Goal: Information Seeking & Learning: Learn about a topic

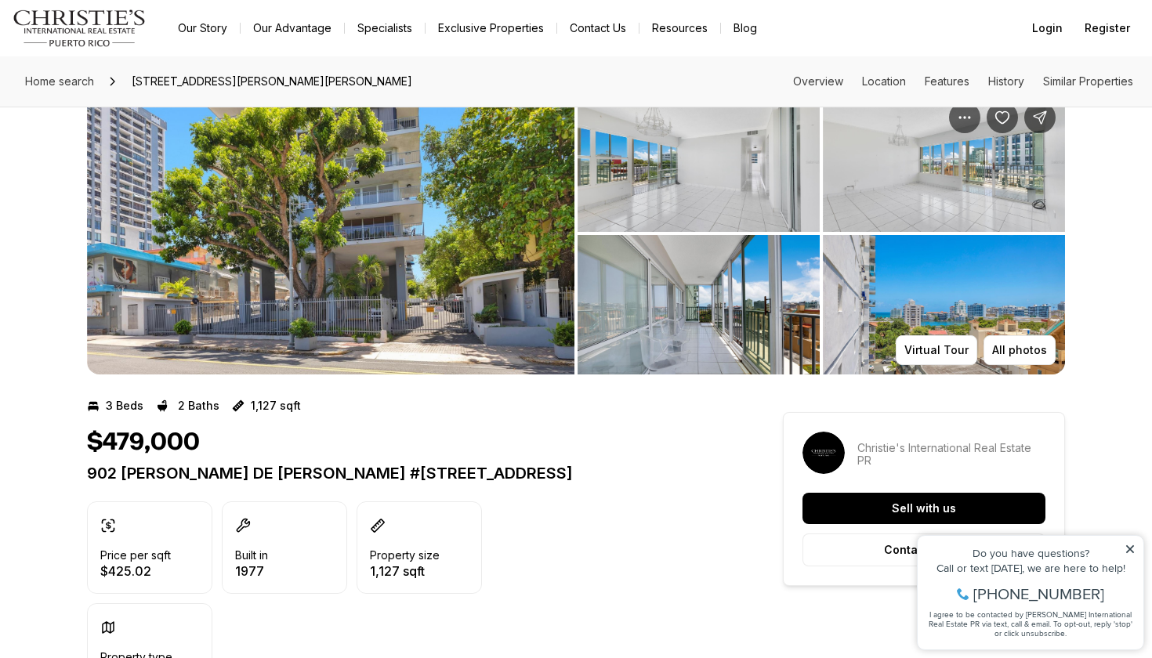
scroll to position [71, 0]
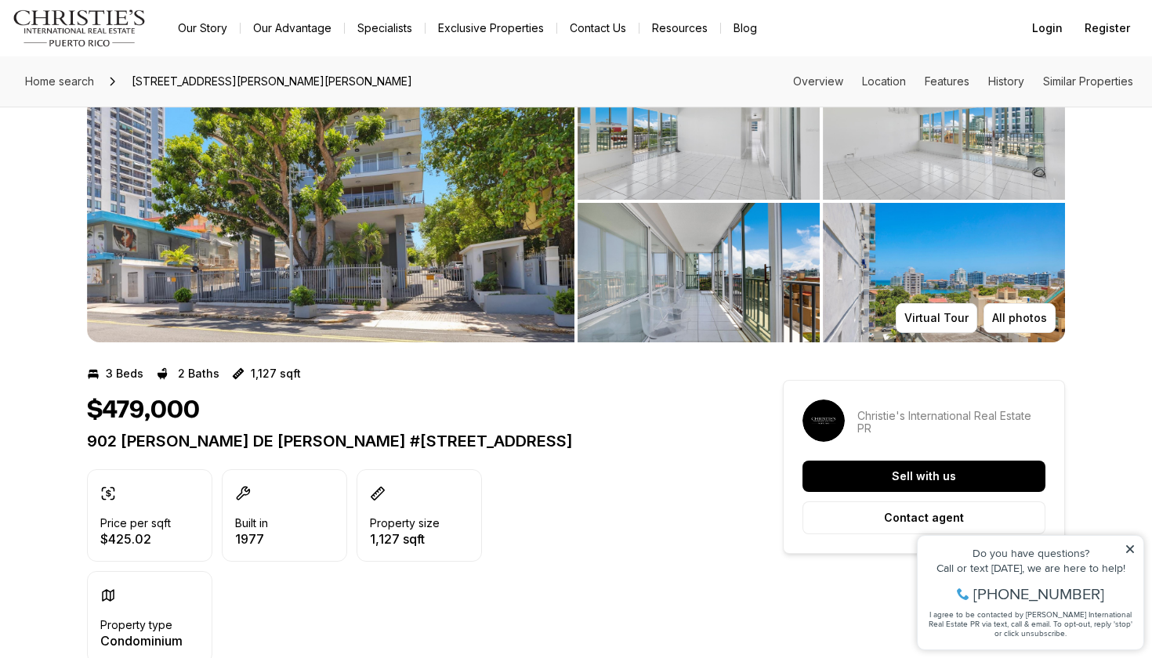
click at [1131, 548] on icon at bounding box center [1130, 549] width 8 height 8
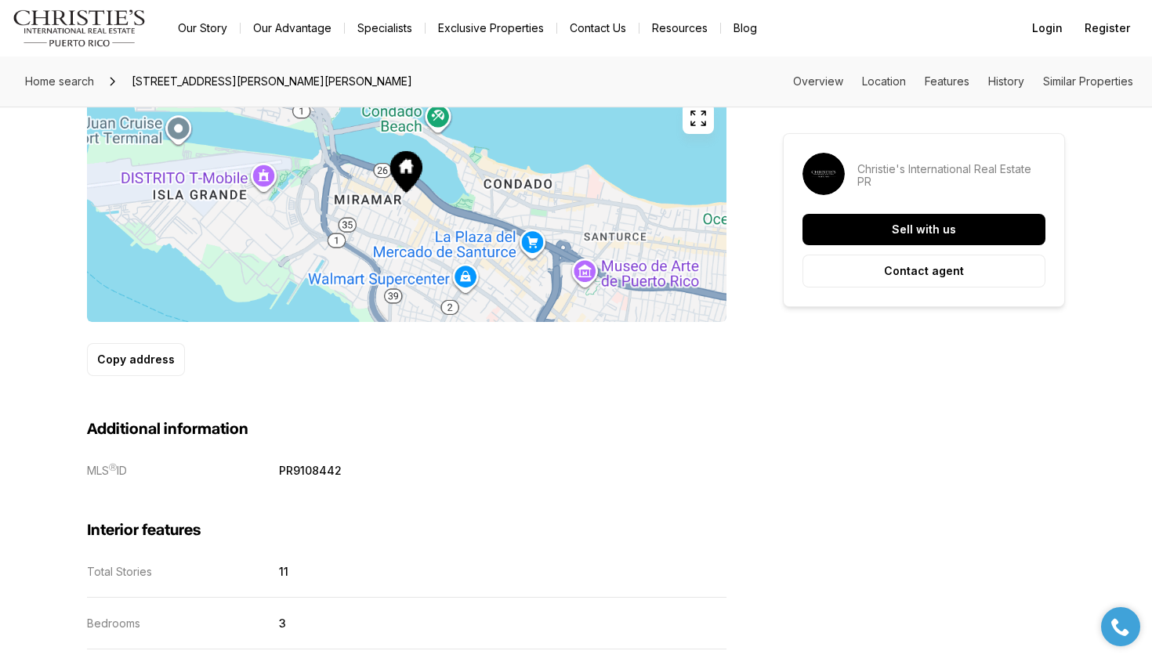
scroll to position [962, 0]
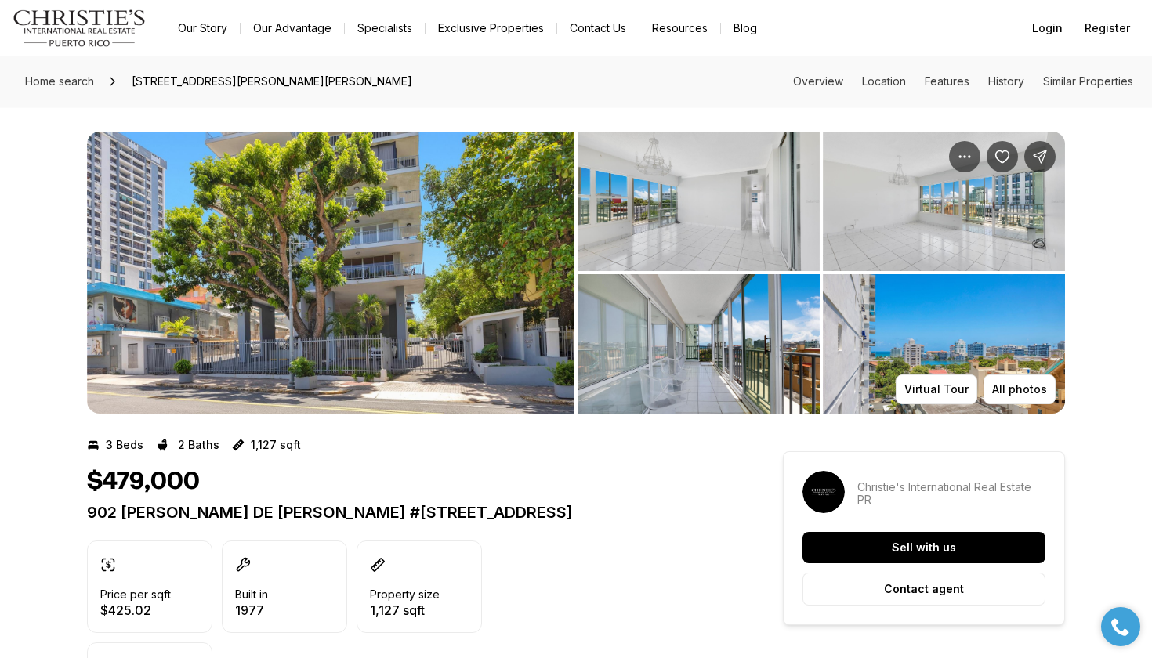
scroll to position [0, 0]
click at [379, 281] on img "View image gallery" at bounding box center [330, 273] width 487 height 282
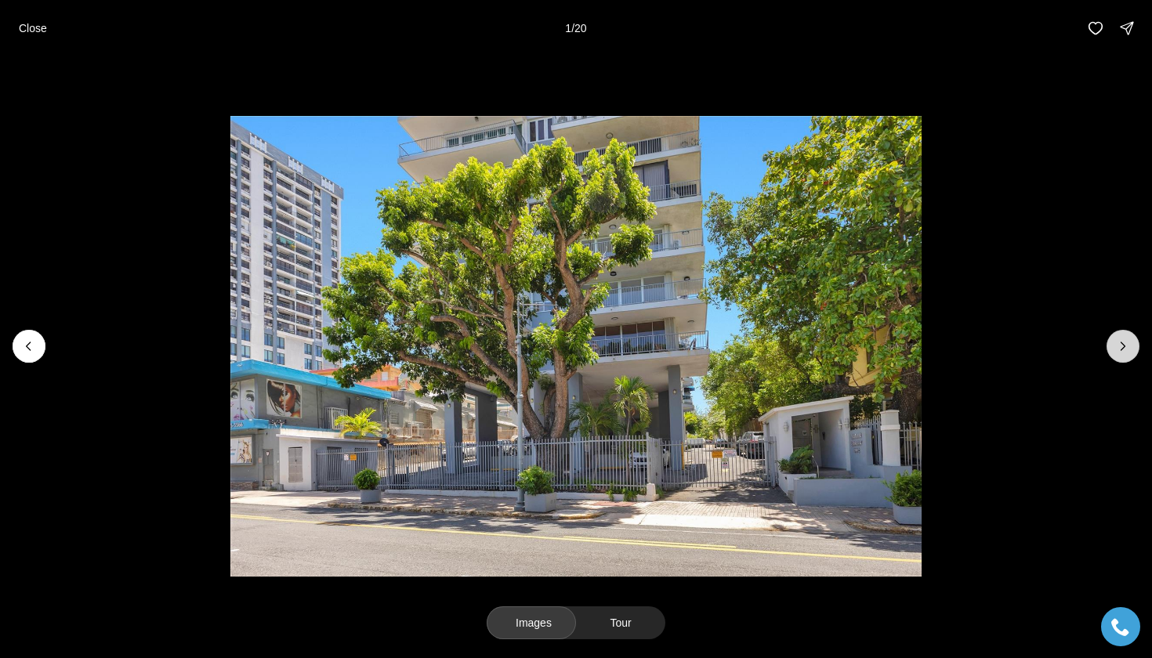
click at [1125, 344] on icon "Next slide" at bounding box center [1123, 347] width 16 height 16
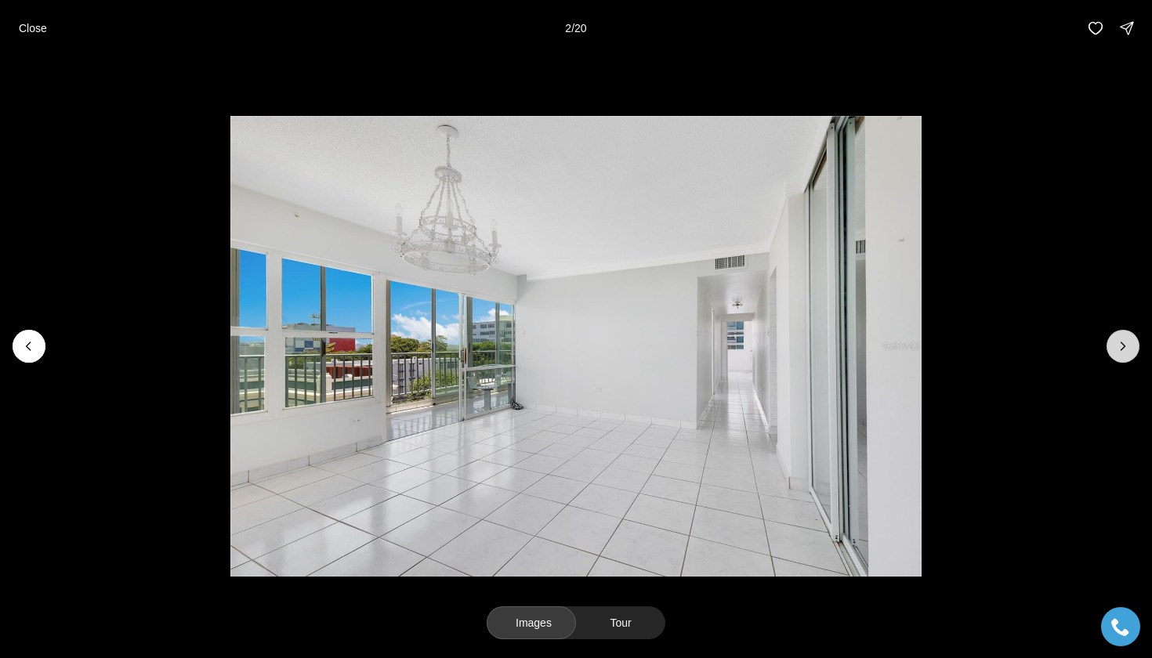
click at [1124, 344] on icon "Next slide" at bounding box center [1123, 347] width 16 height 16
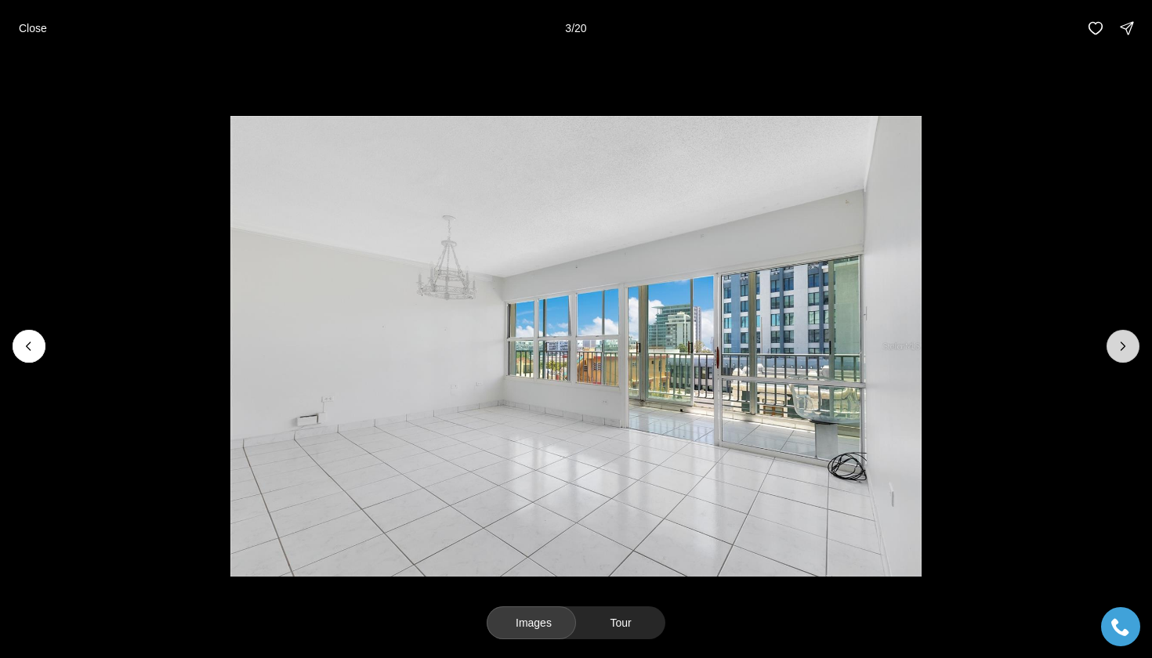
click at [1124, 344] on icon "Next slide" at bounding box center [1123, 347] width 16 height 16
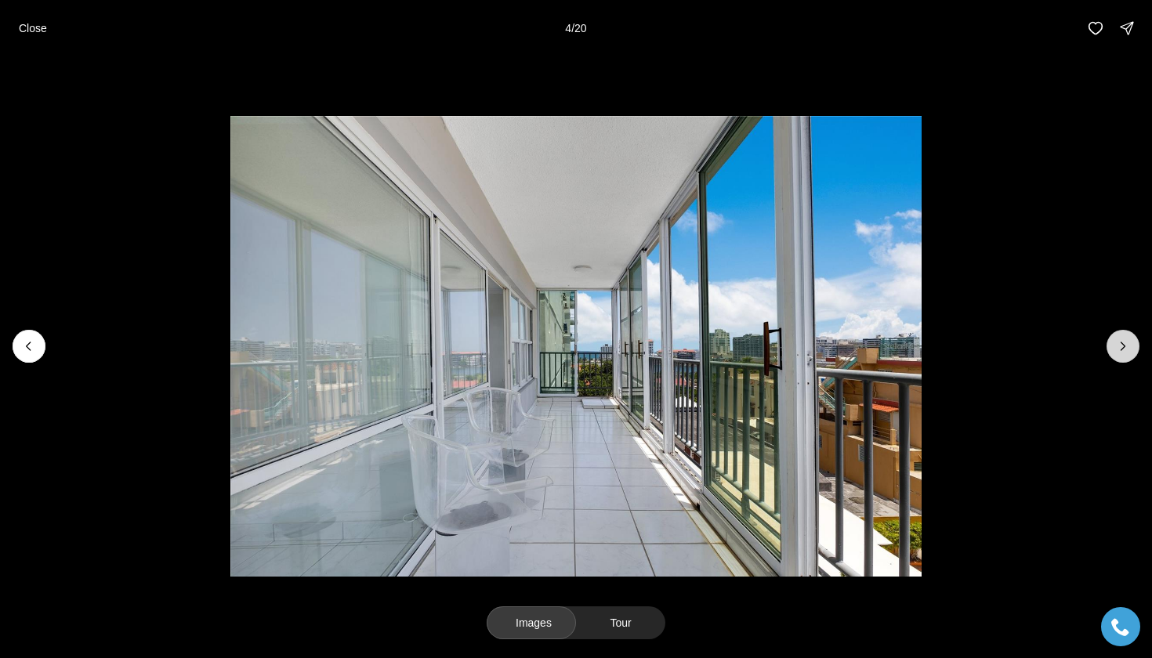
click at [1124, 344] on icon "Next slide" at bounding box center [1123, 347] width 16 height 16
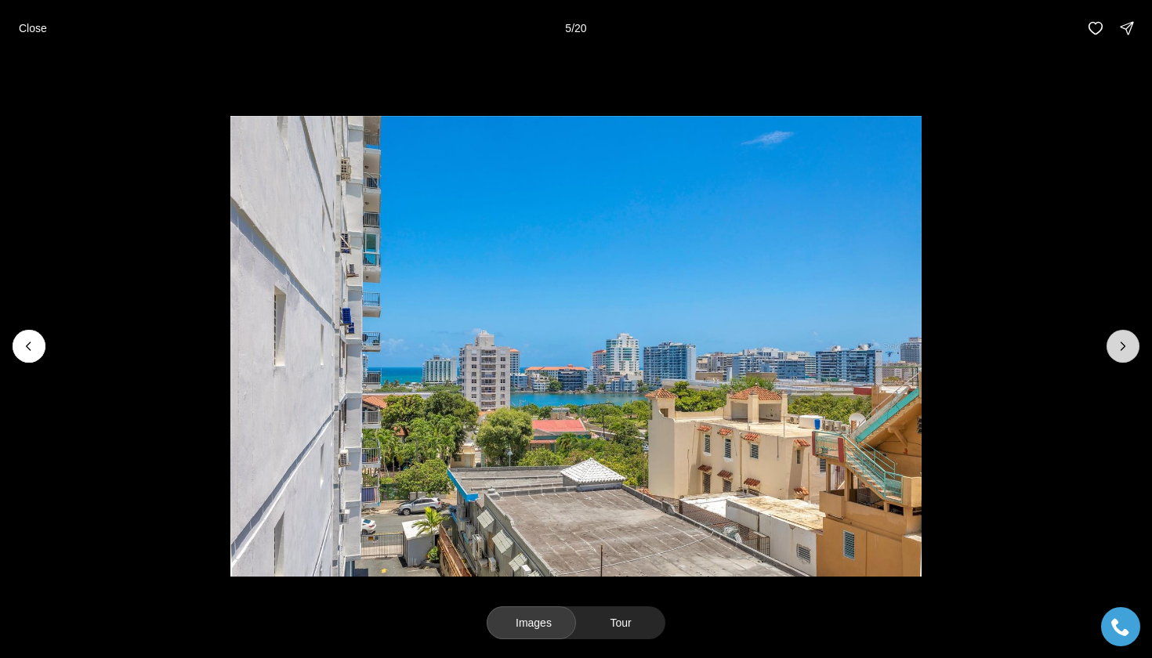
click at [1124, 344] on icon "Next slide" at bounding box center [1123, 347] width 16 height 16
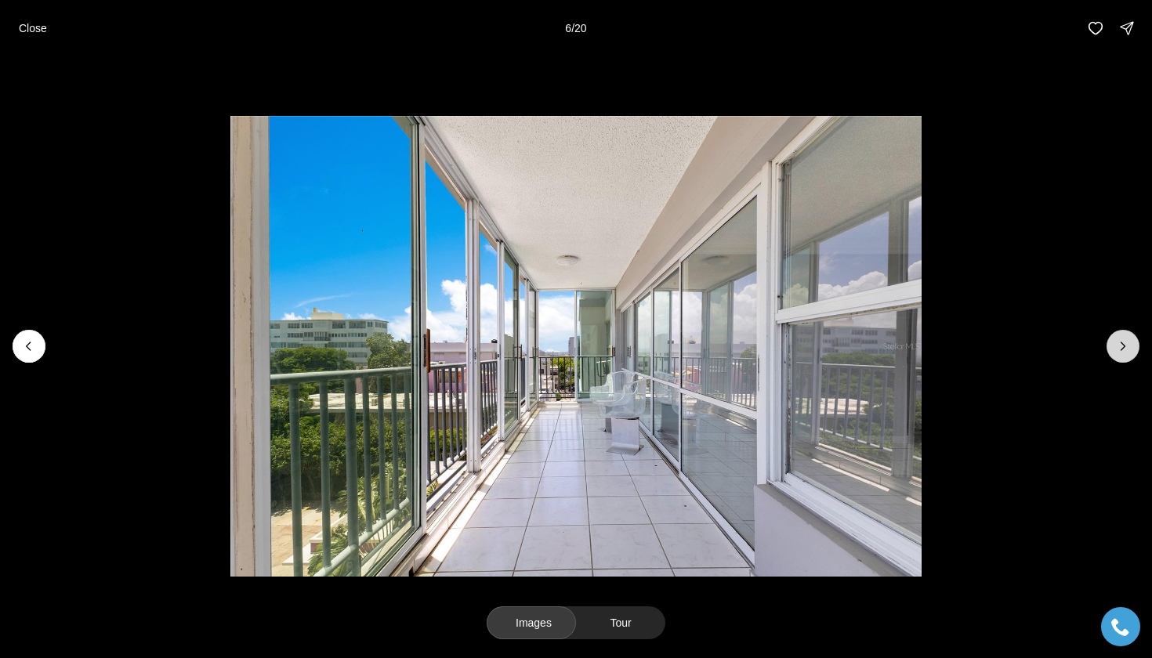
click at [1124, 344] on icon "Next slide" at bounding box center [1123, 347] width 16 height 16
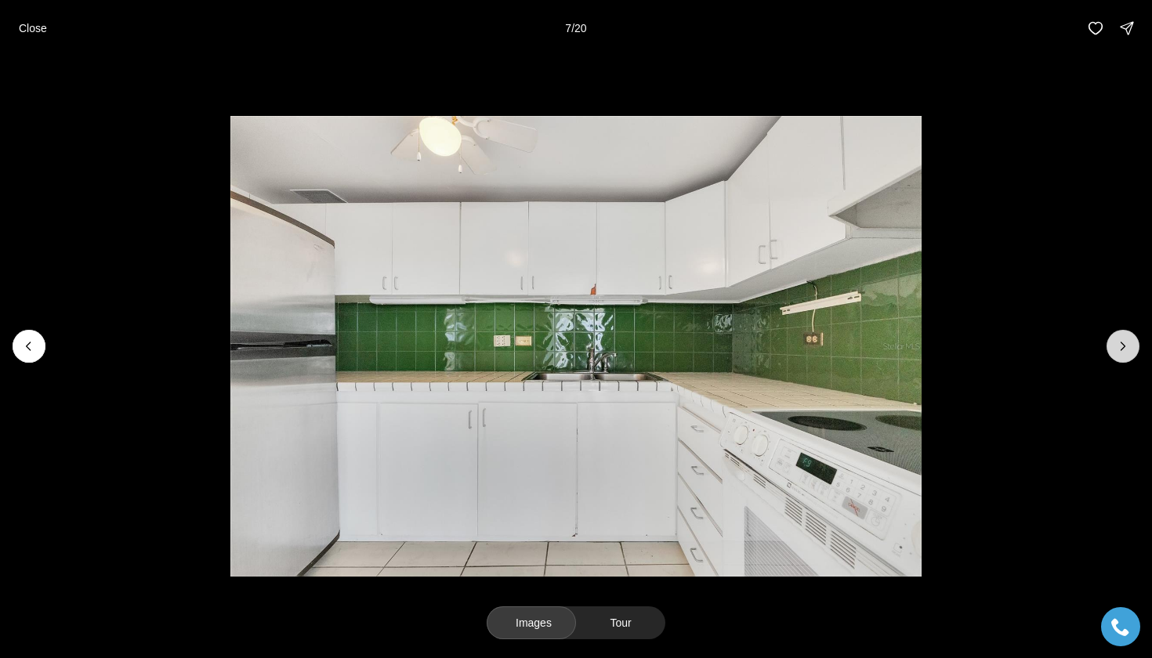
click at [1124, 344] on icon "Next slide" at bounding box center [1123, 347] width 16 height 16
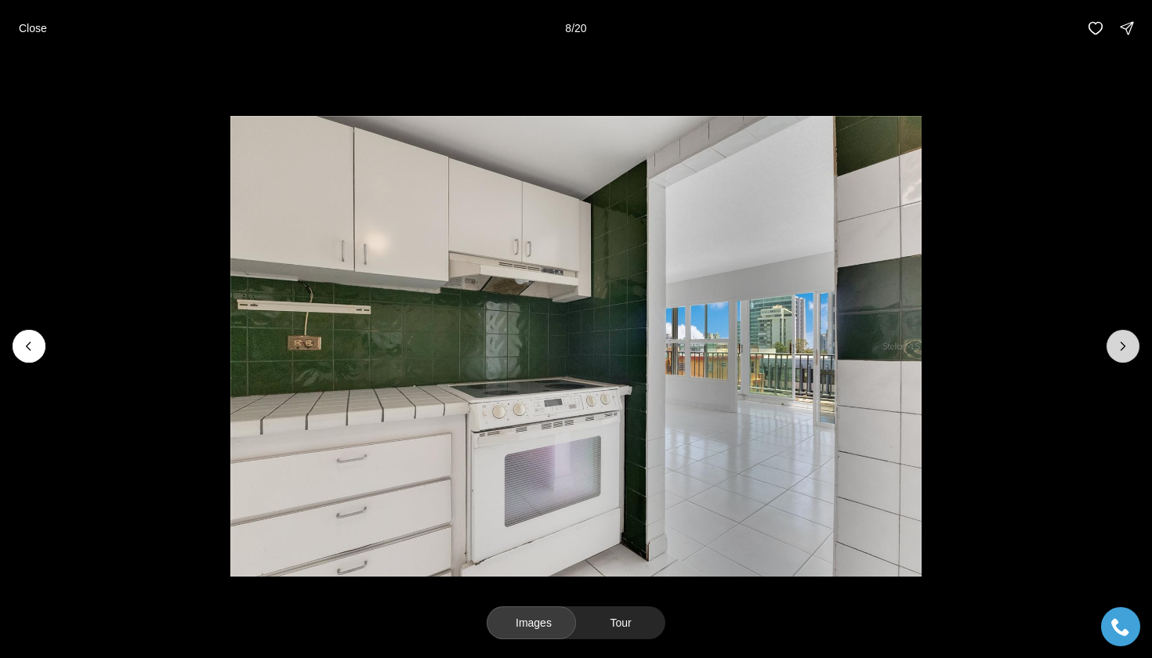
click at [1124, 344] on icon "Next slide" at bounding box center [1123, 347] width 16 height 16
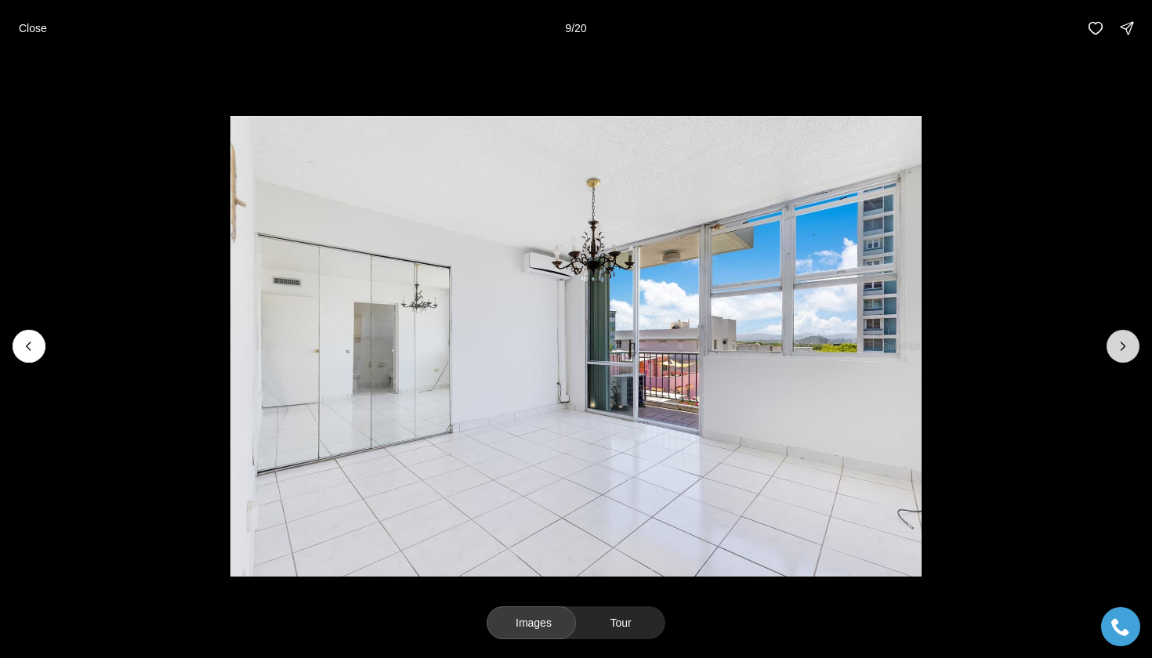
click at [1124, 344] on icon "Next slide" at bounding box center [1123, 347] width 16 height 16
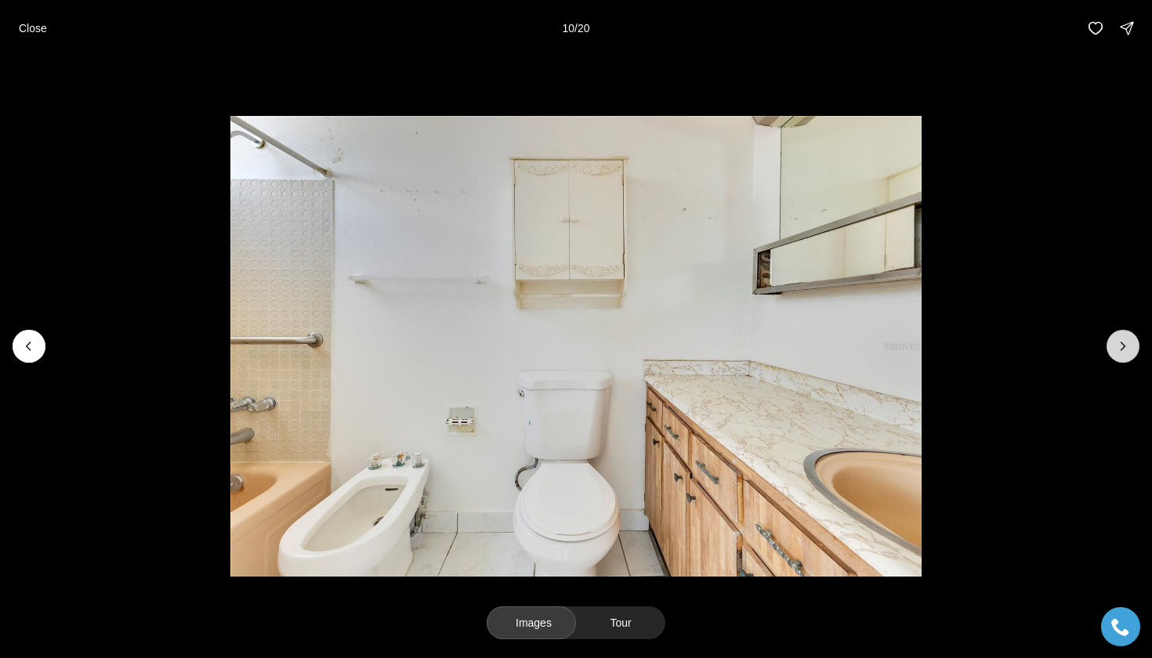
click at [1125, 344] on icon "Next slide" at bounding box center [1123, 347] width 16 height 16
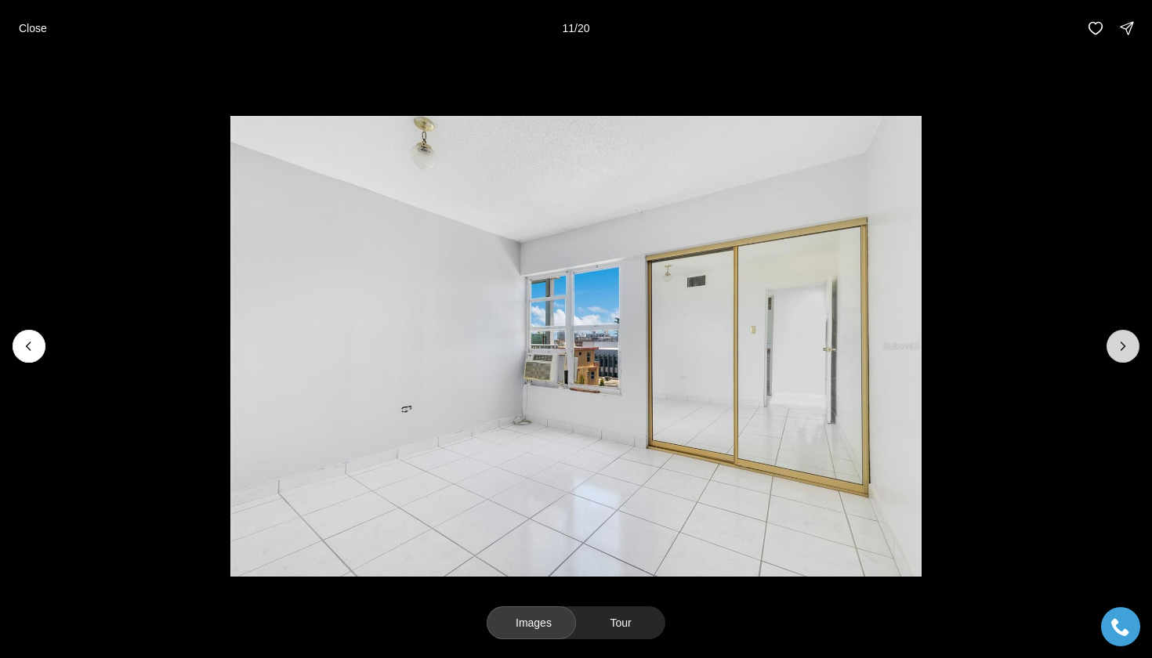
click at [1125, 344] on icon "Next slide" at bounding box center [1123, 347] width 16 height 16
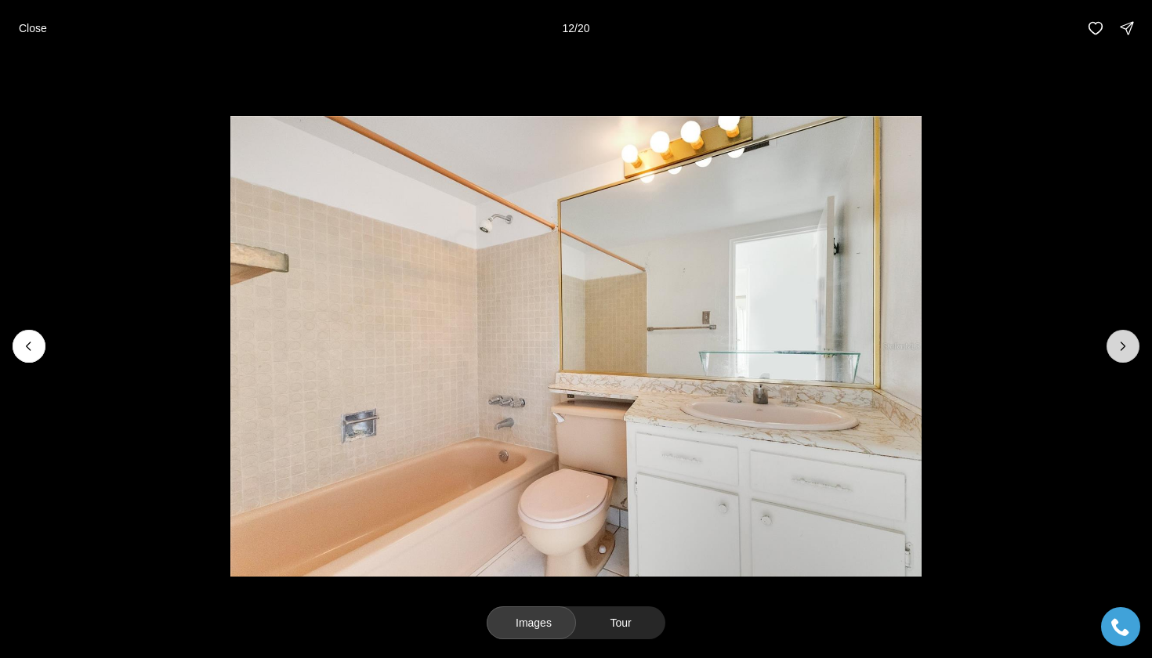
click at [1125, 344] on icon "Next slide" at bounding box center [1123, 347] width 16 height 16
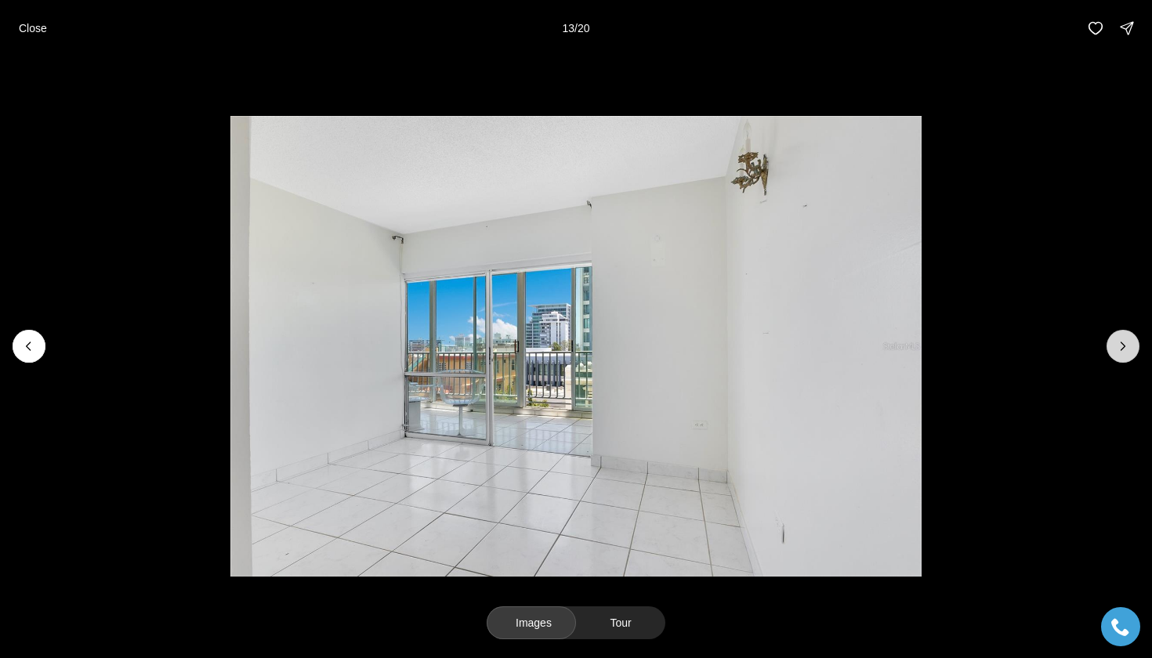
click at [1125, 344] on icon "Next slide" at bounding box center [1123, 347] width 16 height 16
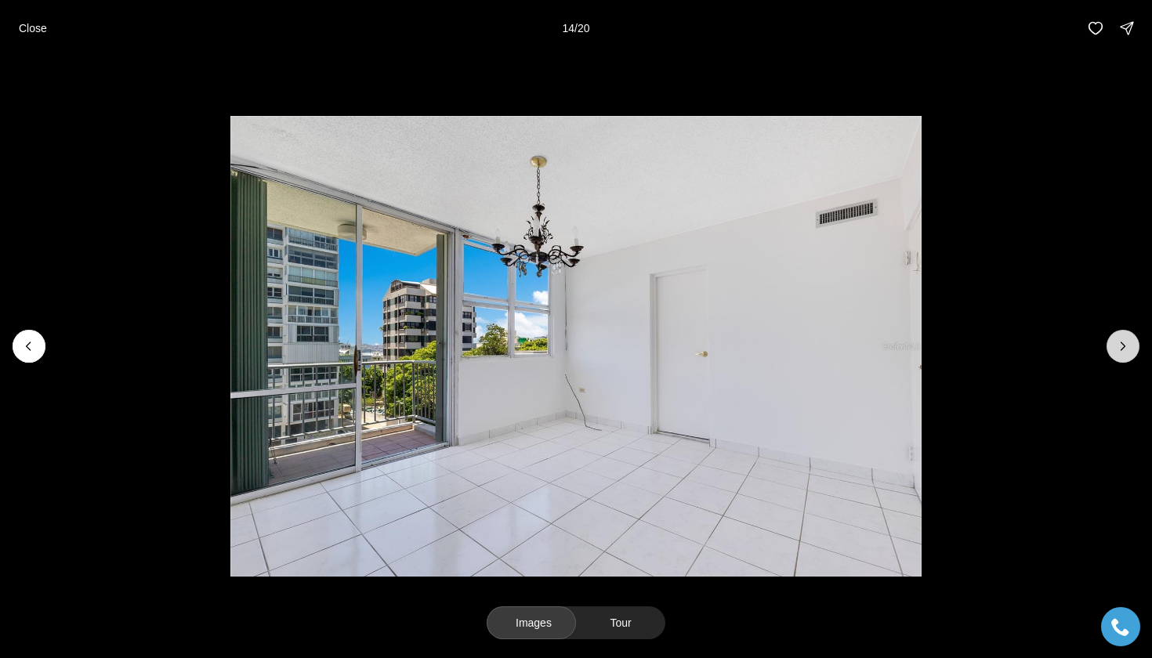
click at [1125, 344] on icon "Next slide" at bounding box center [1123, 347] width 16 height 16
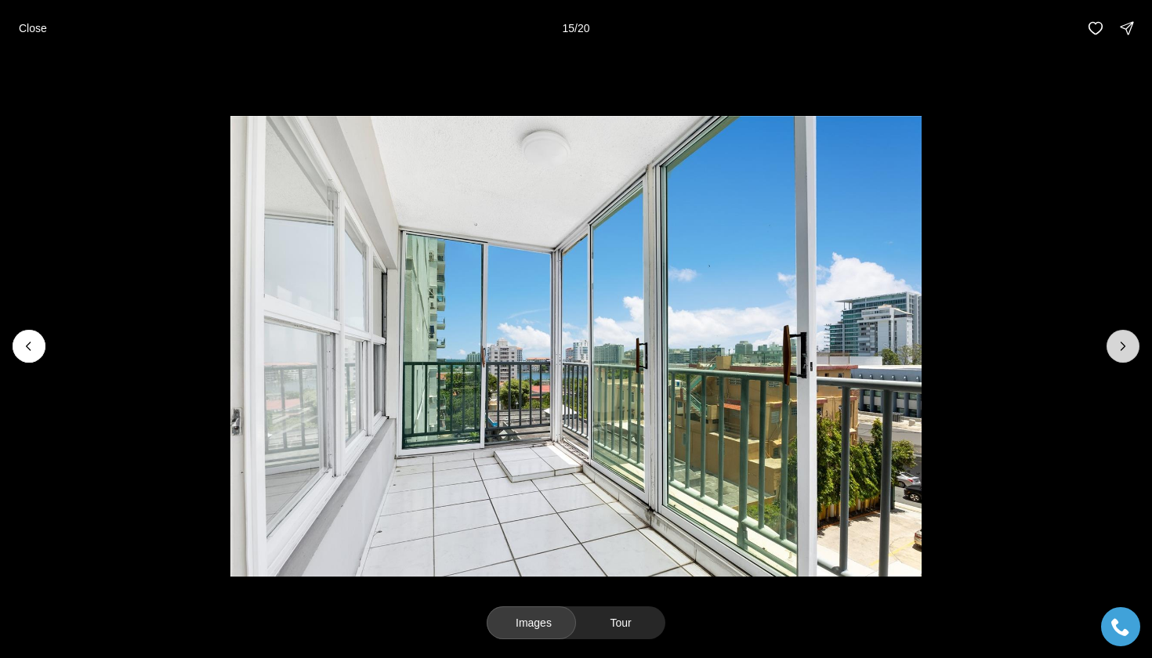
click at [1125, 344] on icon "Next slide" at bounding box center [1123, 347] width 16 height 16
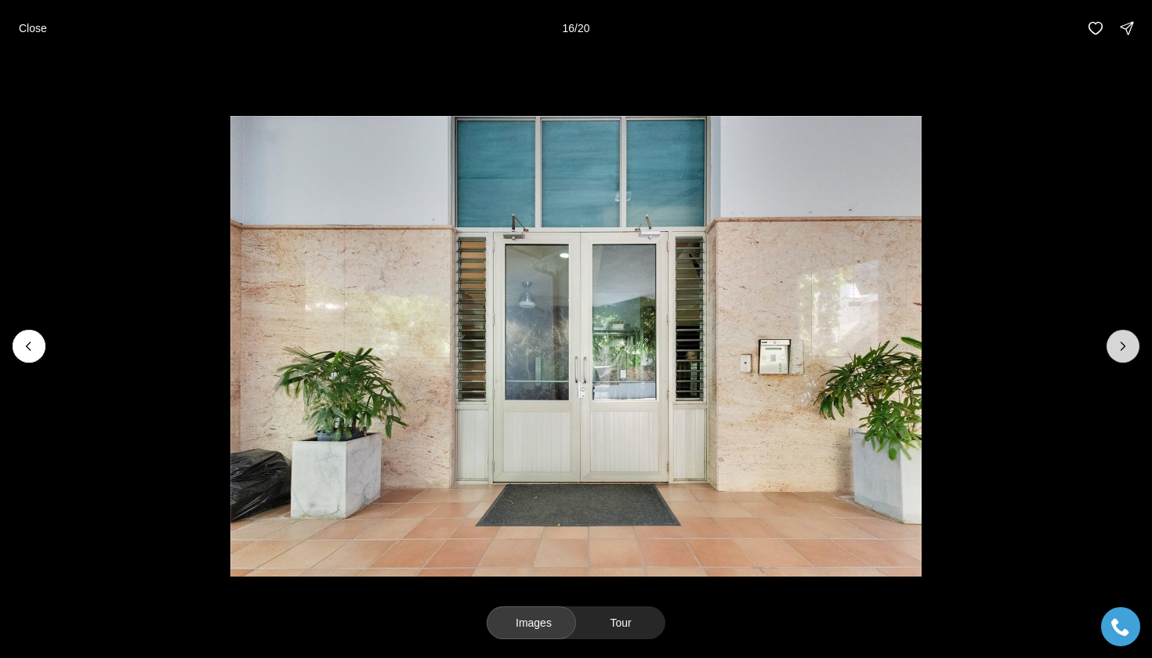
click at [1125, 344] on icon "Next slide" at bounding box center [1123, 347] width 16 height 16
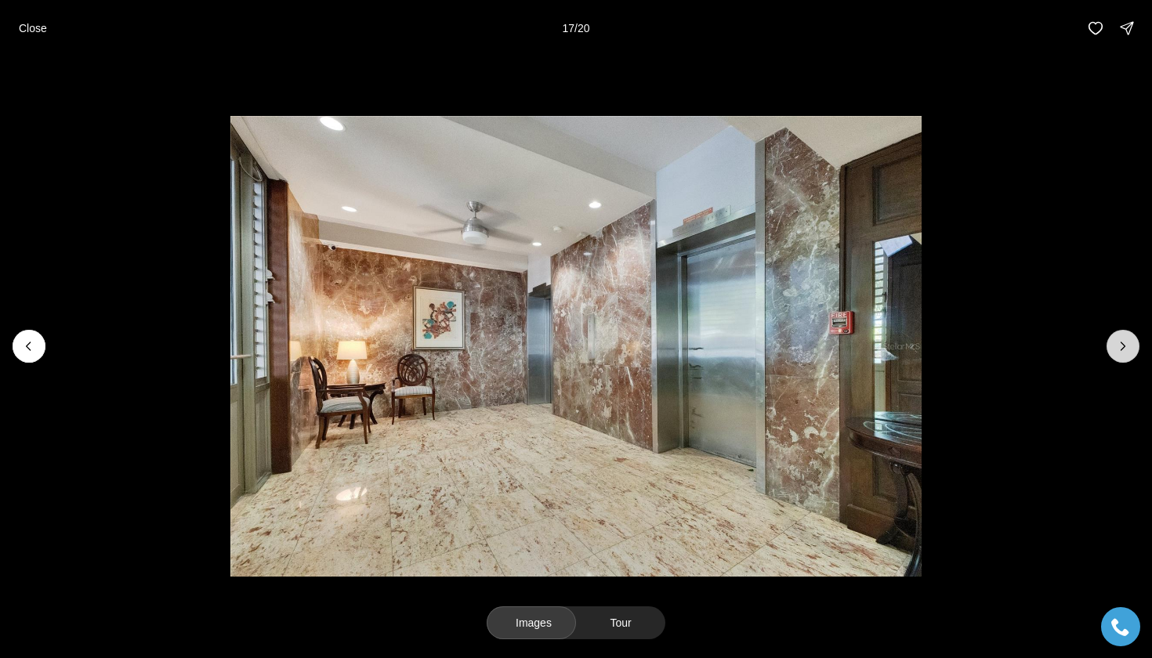
click at [1125, 344] on icon "Next slide" at bounding box center [1123, 347] width 16 height 16
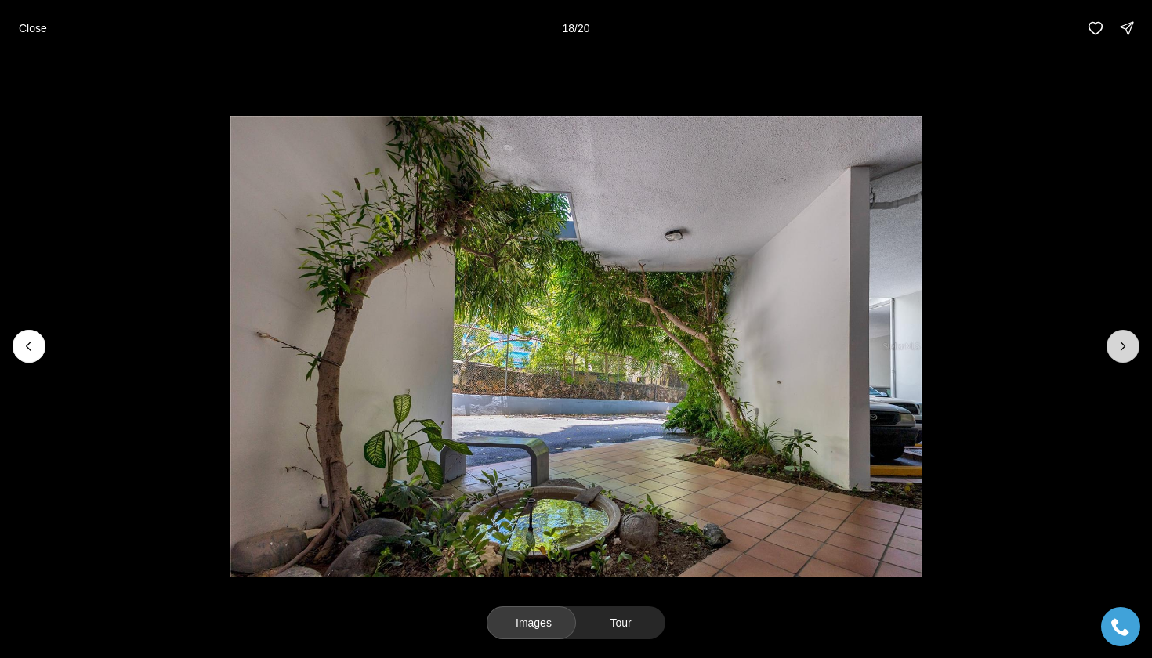
click at [1125, 344] on icon "Next slide" at bounding box center [1123, 347] width 16 height 16
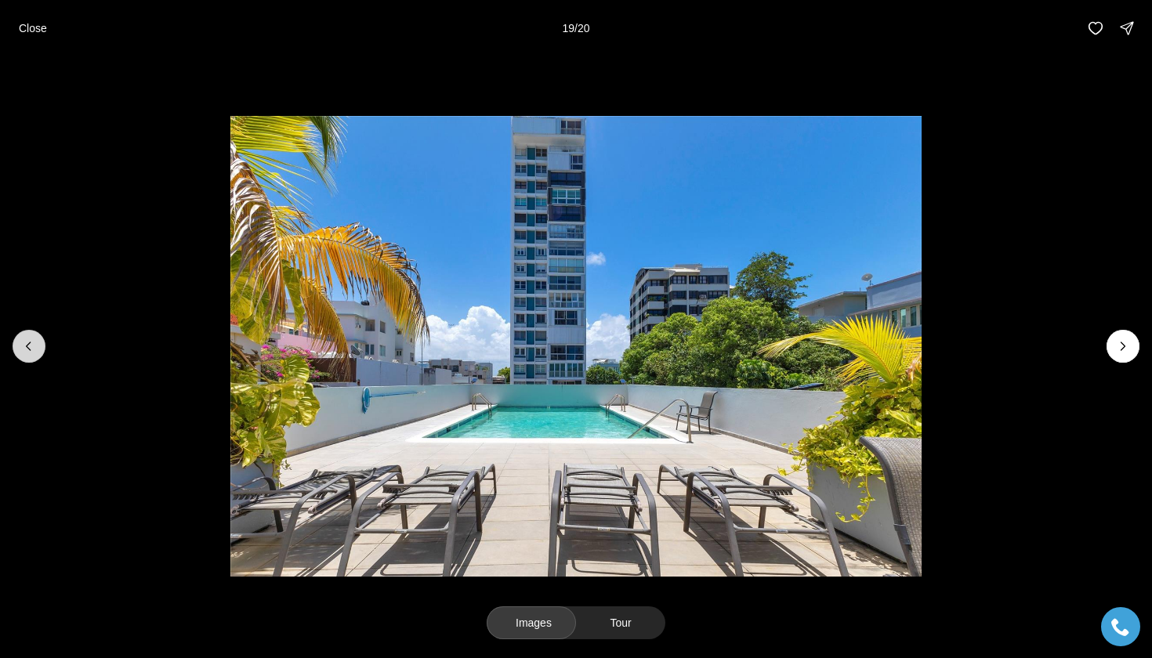
click at [42, 353] on button "Previous slide" at bounding box center [29, 346] width 33 height 33
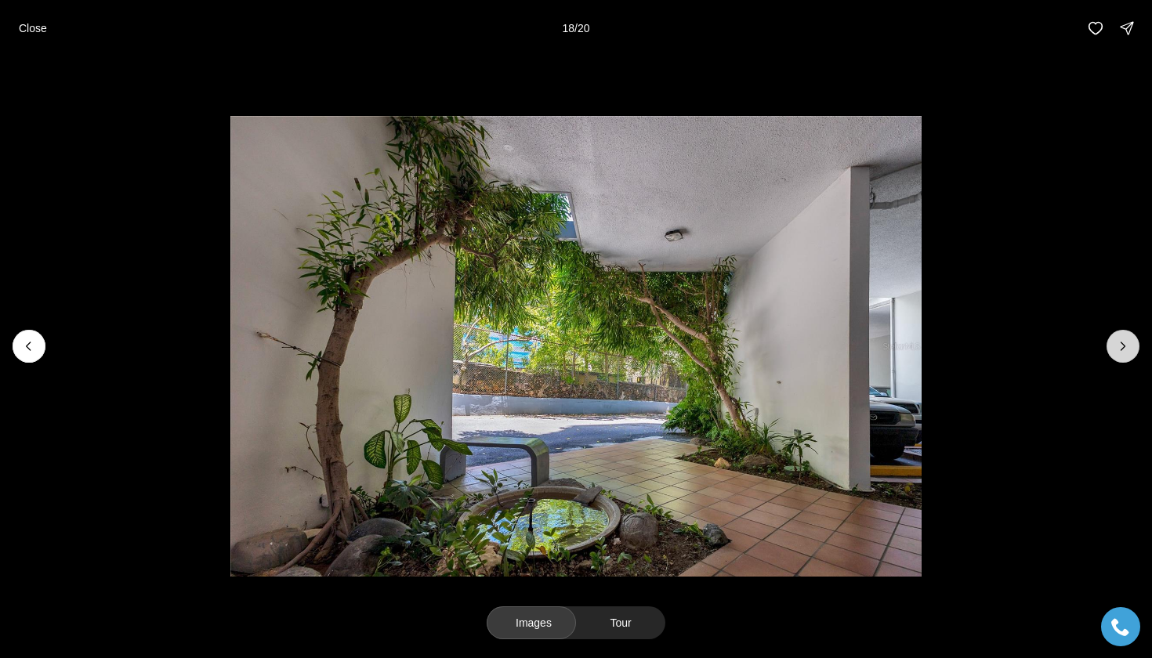
click at [1110, 350] on button "Next slide" at bounding box center [1123, 346] width 33 height 33
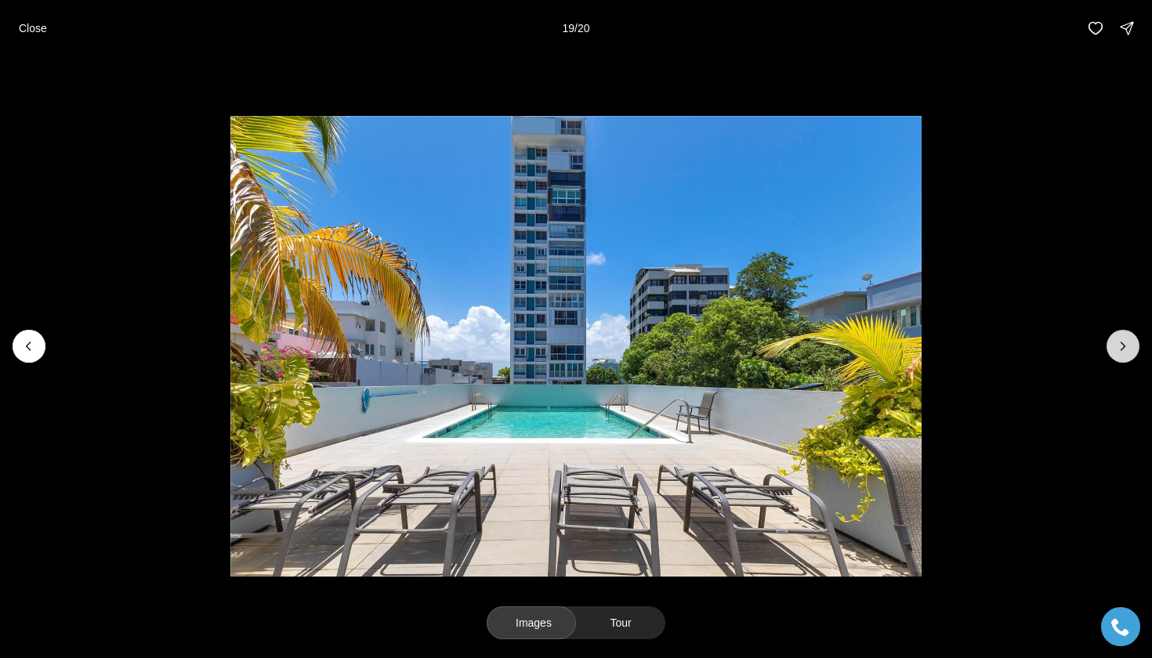
click at [1110, 350] on button "Next slide" at bounding box center [1123, 346] width 33 height 33
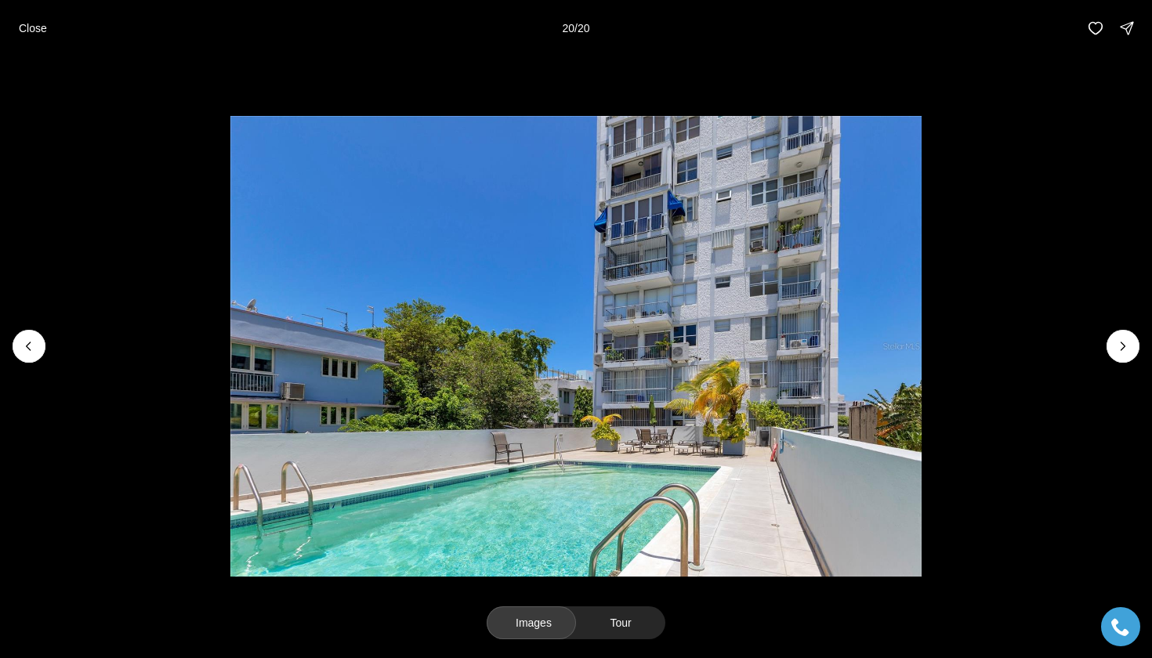
click at [1110, 350] on div at bounding box center [1123, 346] width 33 height 33
click at [1121, 349] on div at bounding box center [1123, 346] width 33 height 33
click at [47, 27] on p "Close" at bounding box center [33, 28] width 28 height 13
